Goal: Task Accomplishment & Management: Use online tool/utility

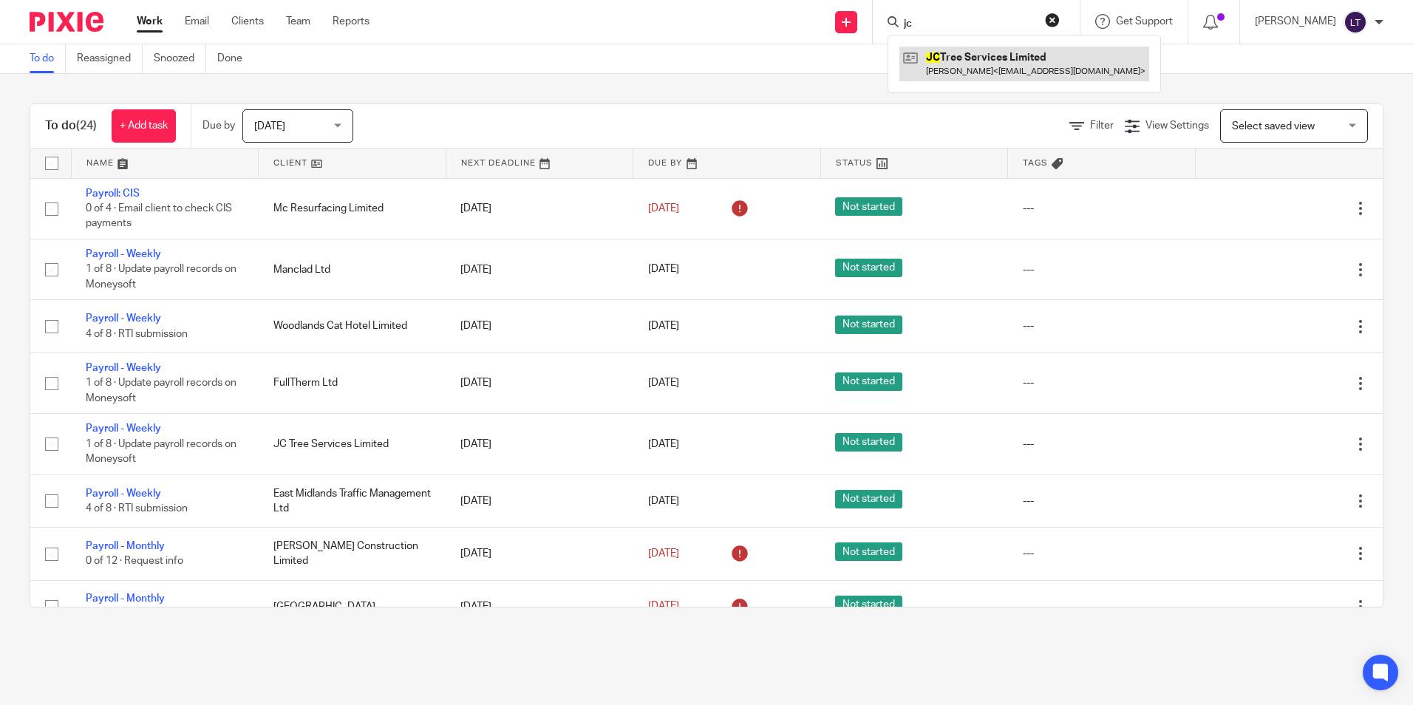
type input "jc"
click at [974, 81] on link at bounding box center [1024, 64] width 250 height 34
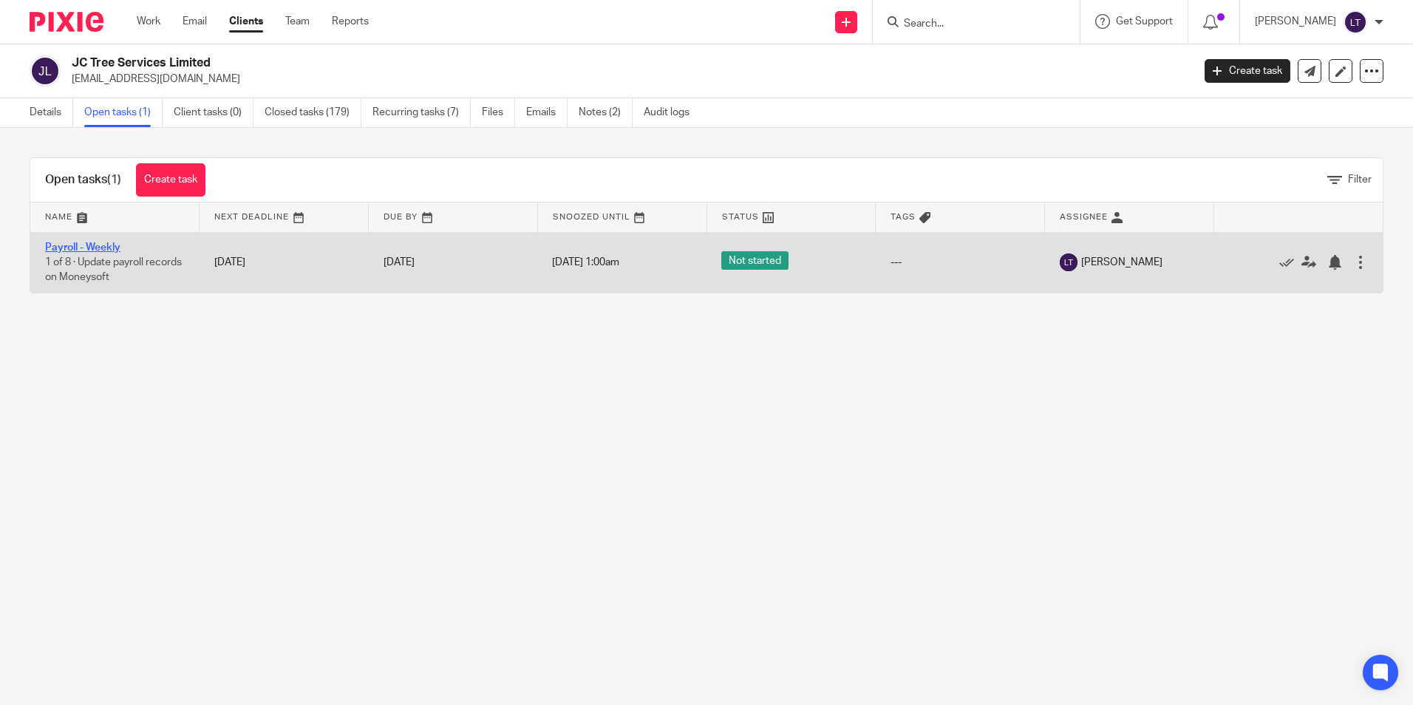
click at [87, 244] on link "Payroll - Weekly" at bounding box center [82, 247] width 75 height 10
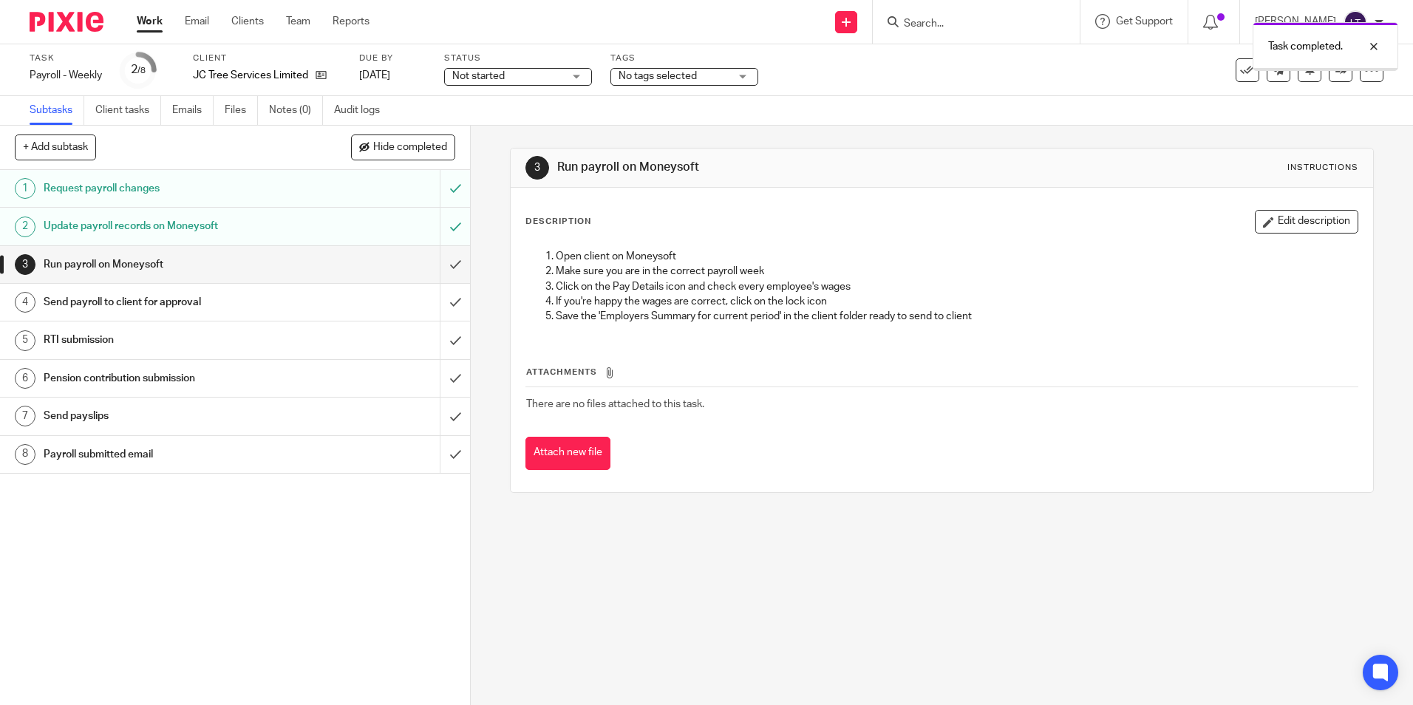
click at [441, 267] on input "submit" at bounding box center [235, 264] width 470 height 37
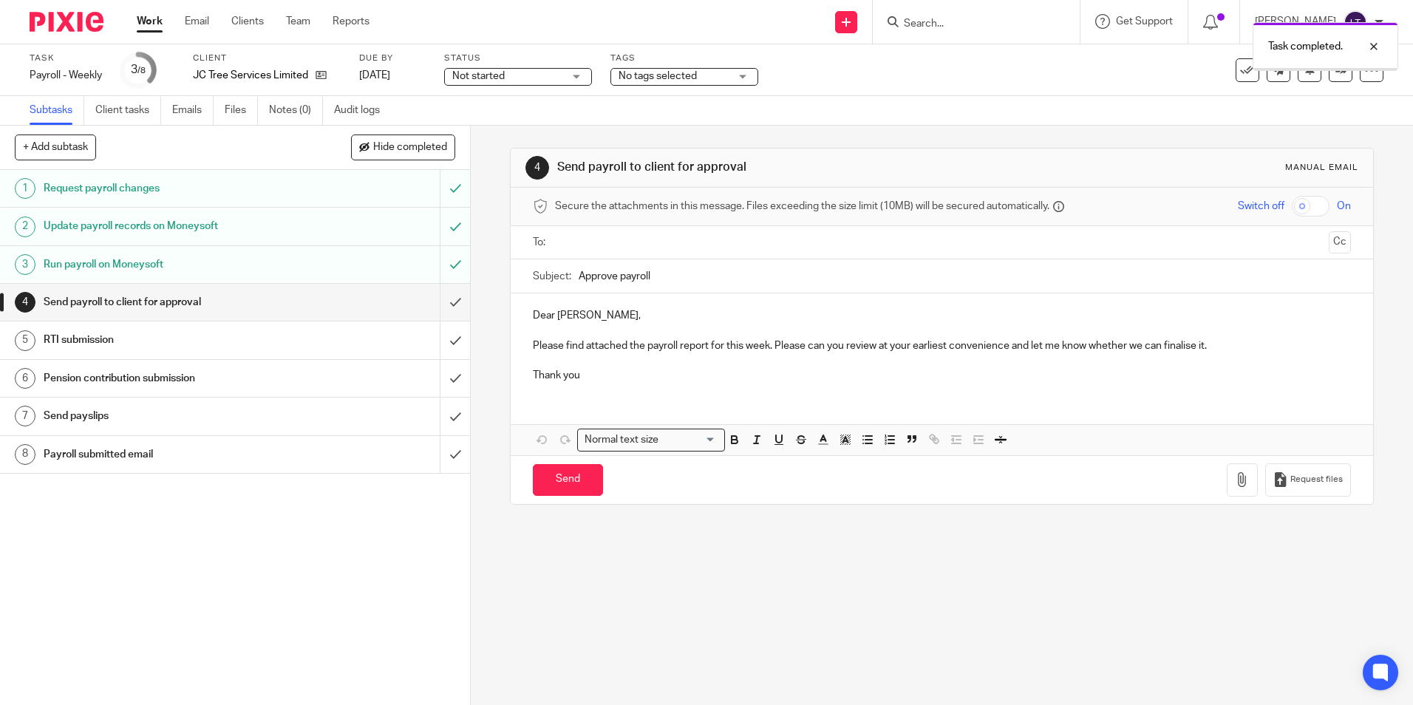
click at [440, 301] on input "submit" at bounding box center [235, 302] width 470 height 37
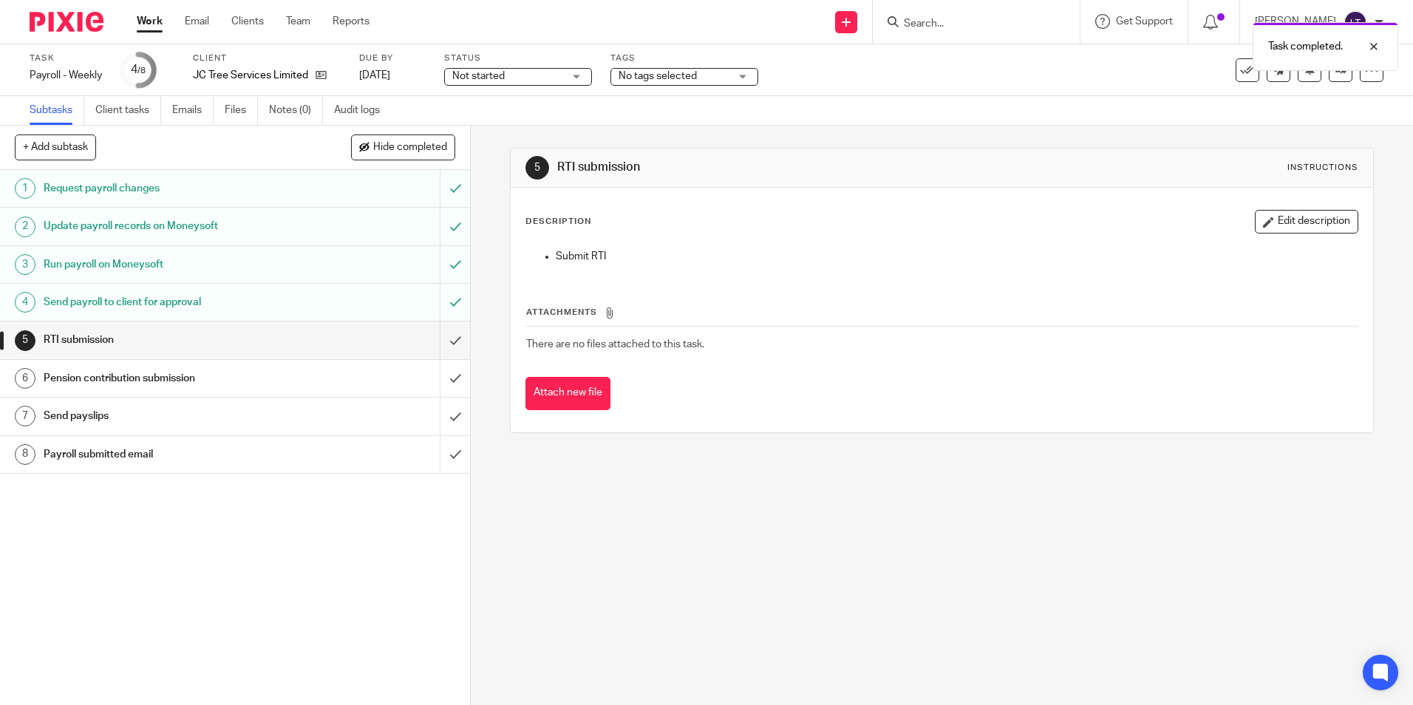
click at [968, 24] on div "Task completed." at bounding box center [1051, 43] width 691 height 56
click at [978, 19] on div "Task completed." at bounding box center [1051, 43] width 691 height 56
click at [974, 21] on input "Search" at bounding box center [968, 24] width 133 height 13
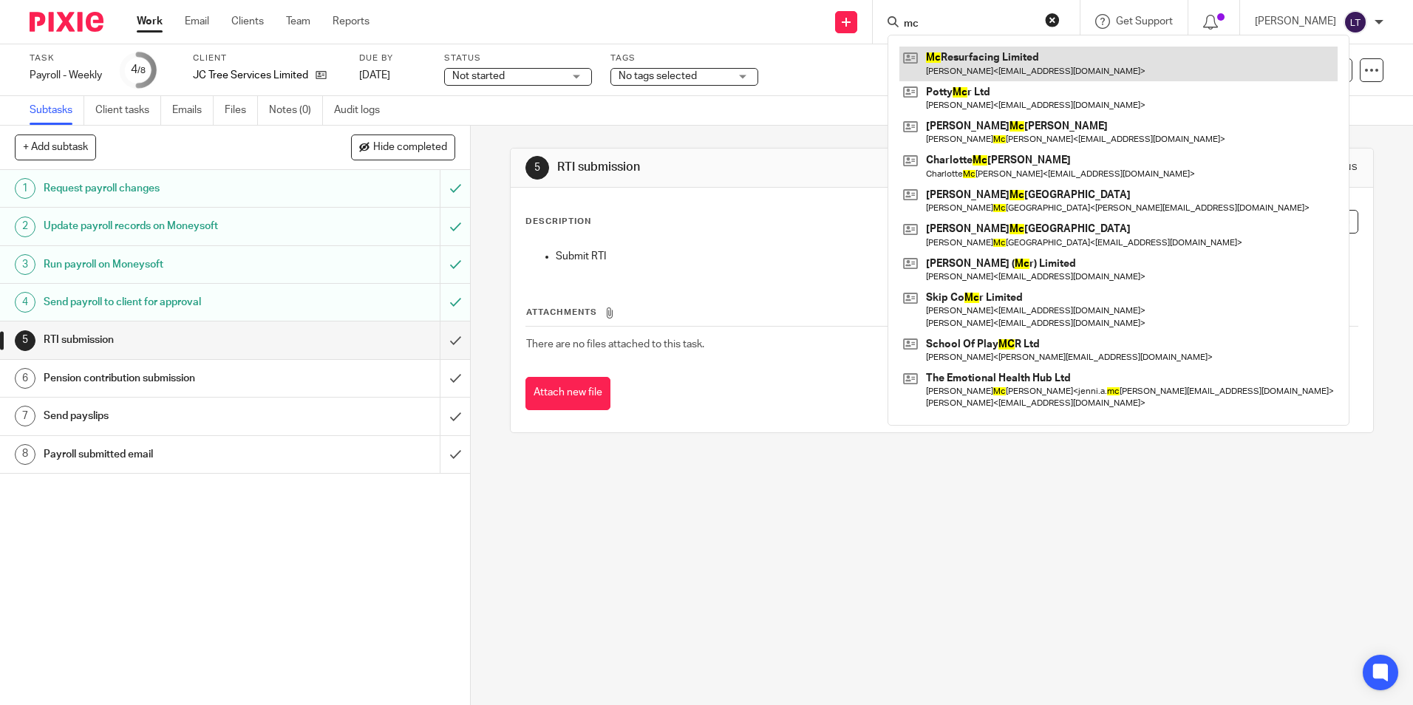
type input "mc"
click at [1005, 57] on link at bounding box center [1118, 64] width 438 height 34
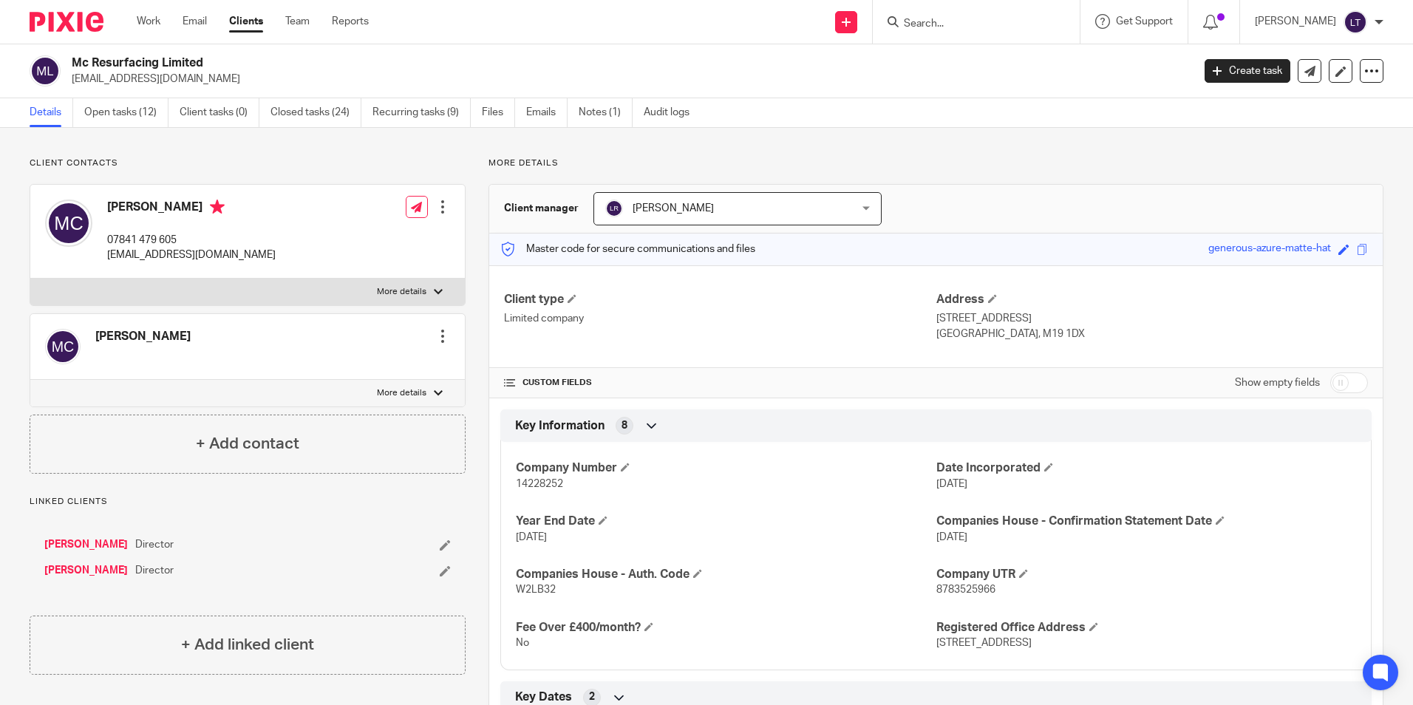
click at [71, 81] on div "Mc Resurfacing Limited snorbett@gmail.com" at bounding box center [606, 70] width 1152 height 31
copy p "snorbett@gmail.com"
